Goal: Task Accomplishment & Management: Manage account settings

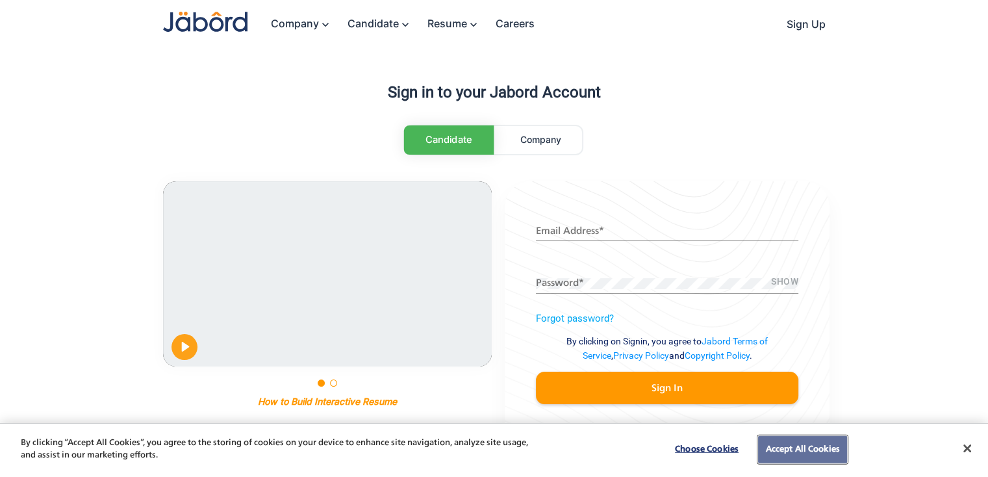
click at [807, 442] on button "Accept All Cookies" at bounding box center [802, 449] width 88 height 27
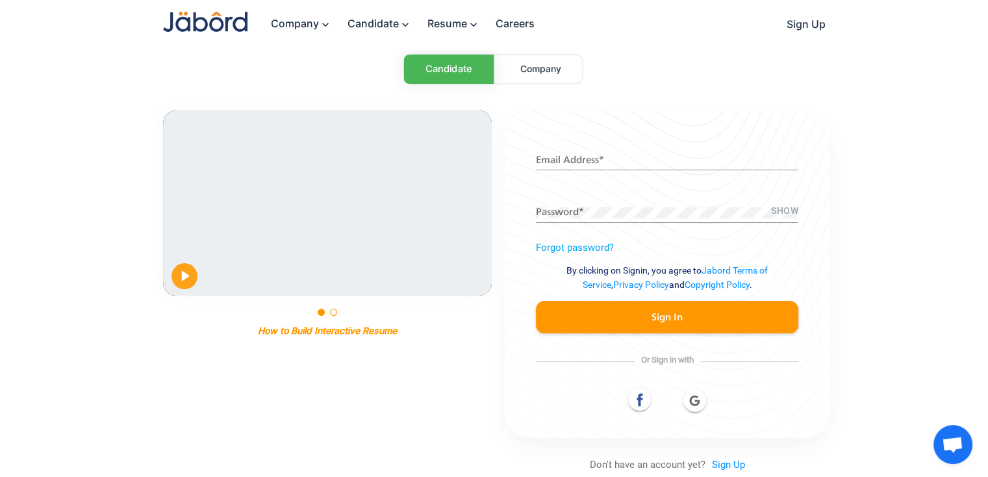
scroll to position [140, 0]
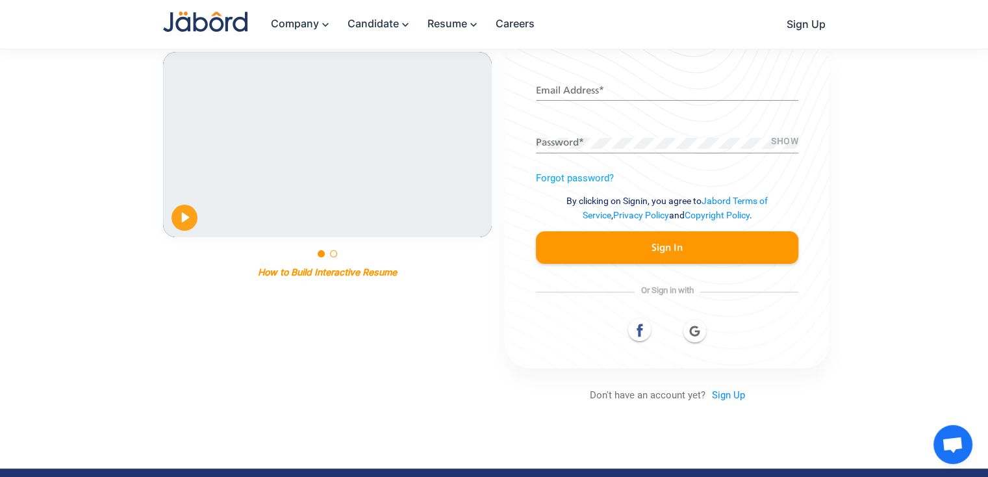
click at [698, 333] on div at bounding box center [667, 330] width 262 height 24
click at [652, 92] on input "Email Address *" at bounding box center [667, 91] width 262 height 11
type input "**********"
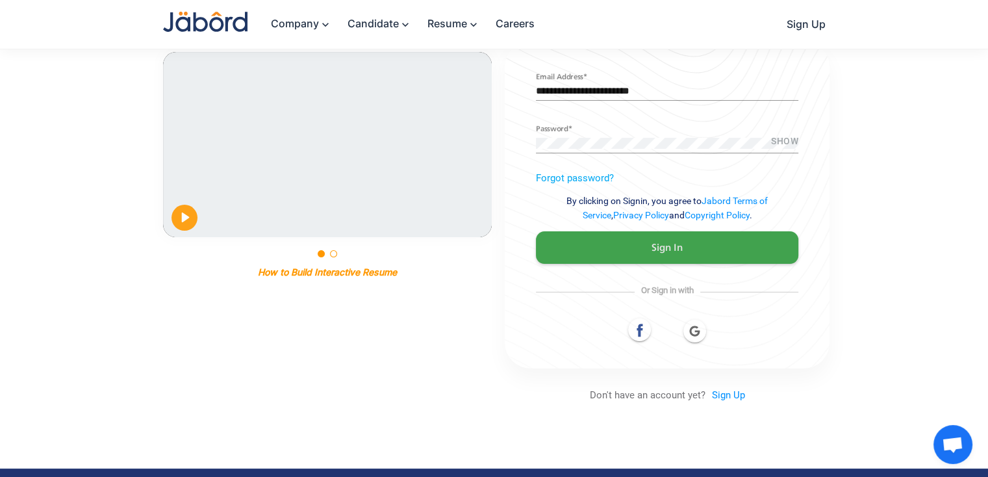
click at [685, 249] on button "Sign In" at bounding box center [667, 247] width 262 height 32
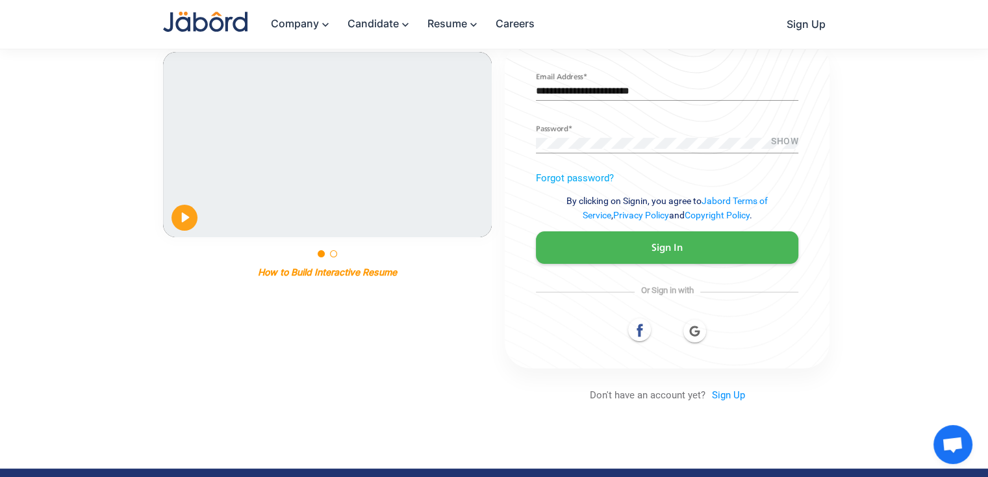
click at [685, 249] on button "Sign In" at bounding box center [667, 247] width 262 height 32
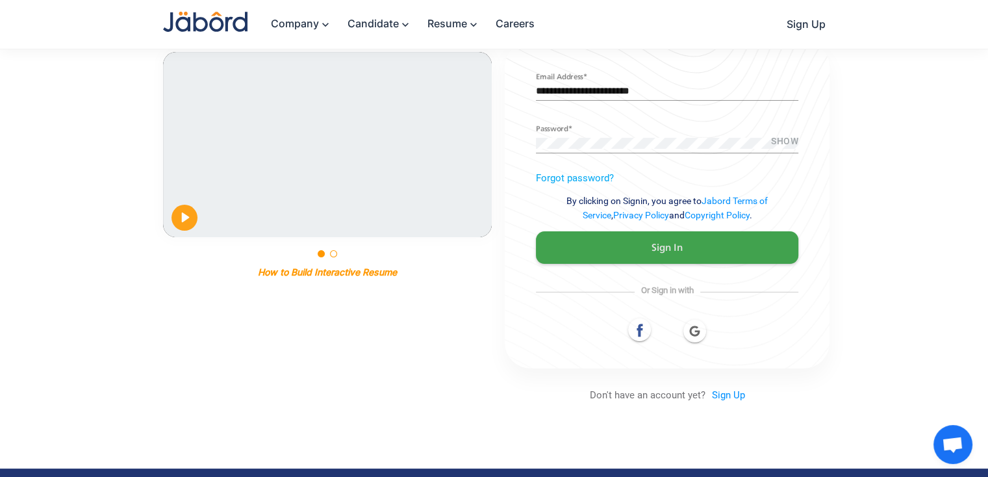
click at [685, 249] on button "Sign In" at bounding box center [667, 247] width 262 height 32
click at [656, 251] on span "Sign In" at bounding box center [667, 248] width 31 height 10
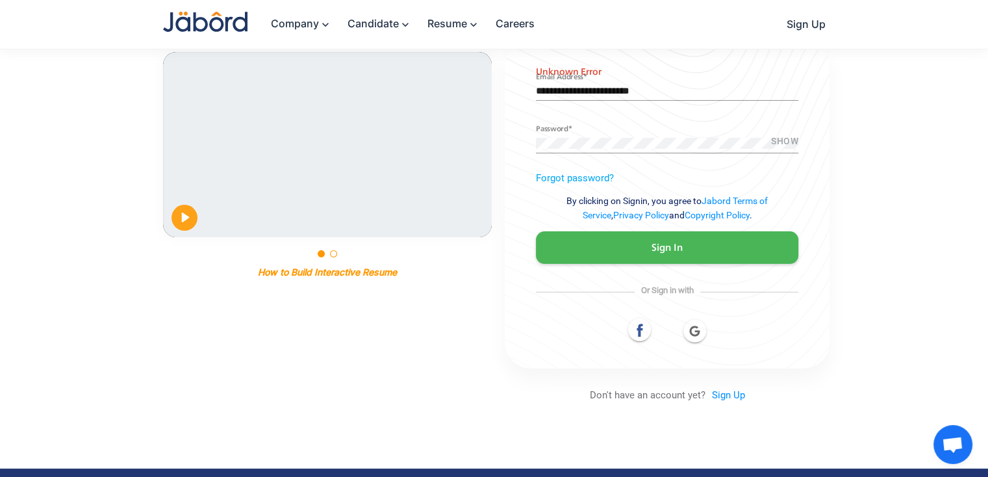
click at [656, 251] on span "Sign In" at bounding box center [667, 248] width 31 height 10
